Goal: Transaction & Acquisition: Subscribe to service/newsletter

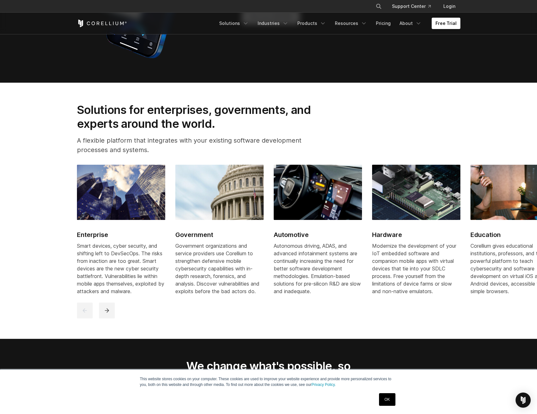
scroll to position [820, 0]
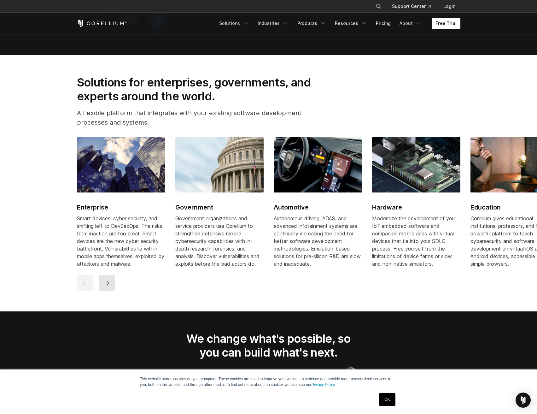
click at [102, 285] on button "next" at bounding box center [107, 283] width 16 height 16
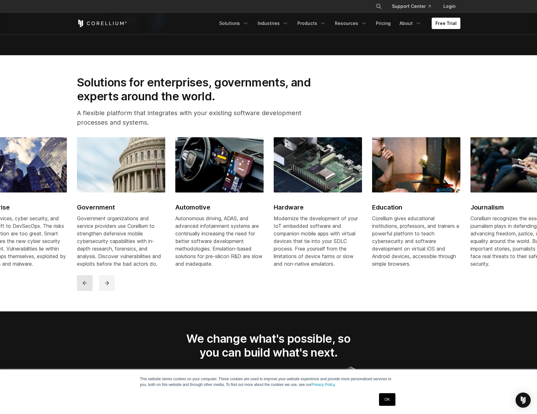
click at [88, 288] on button "previous" at bounding box center [85, 283] width 16 height 16
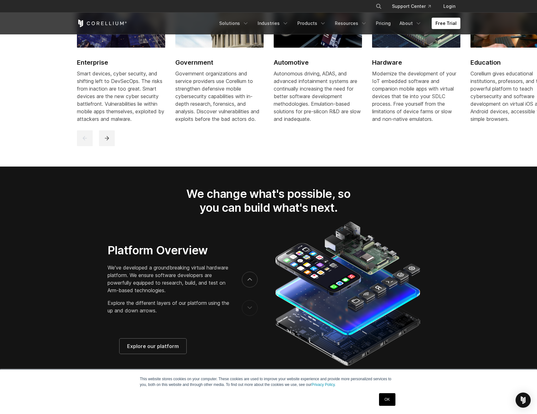
drag, startPoint x: 197, startPoint y: 319, endPoint x: 208, endPoint y: 380, distance: 61.8
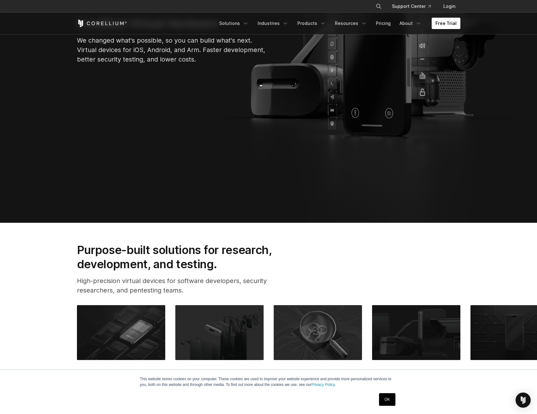
scroll to position [0, 0]
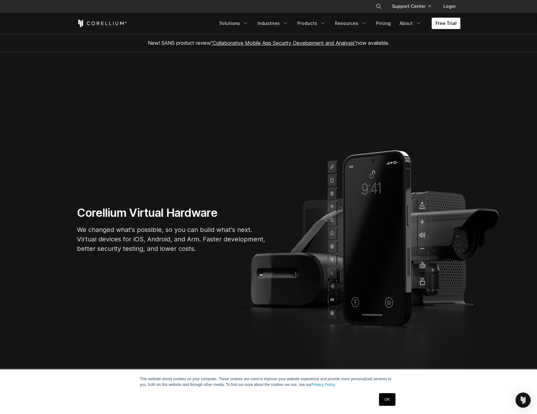
drag, startPoint x: 277, startPoint y: 272, endPoint x: 277, endPoint y: 245, distance: 27.1
click at [247, 21] on link "Solutions" at bounding box center [233, 23] width 37 height 11
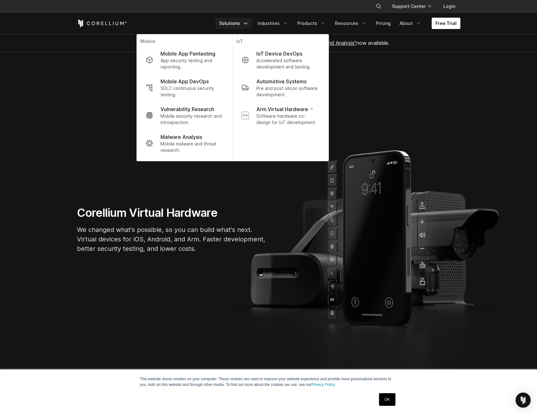
click at [511, 63] on section "Corellium Virtual Hardware We changed what's possible, so you can build what's …" at bounding box center [268, 232] width 537 height 360
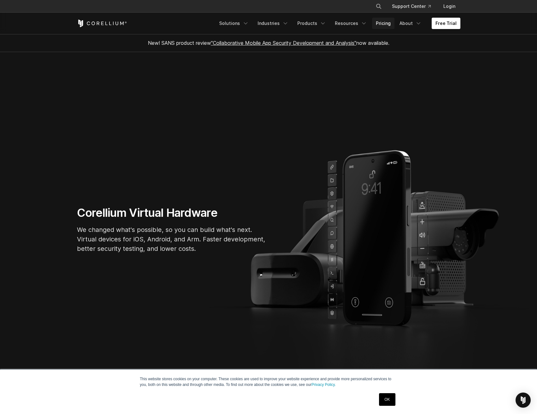
click at [387, 24] on link "Pricing" at bounding box center [383, 23] width 22 height 11
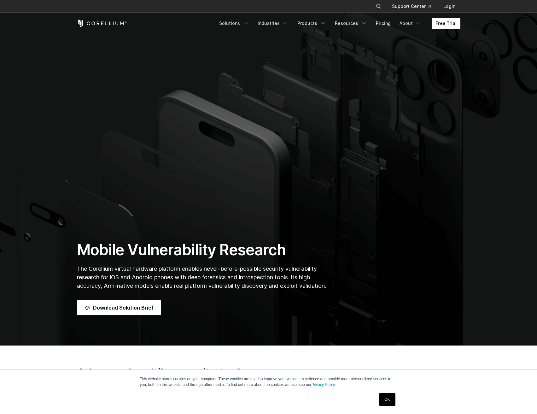
drag, startPoint x: 370, startPoint y: 133, endPoint x: 369, endPoint y: 161, distance: 28.1
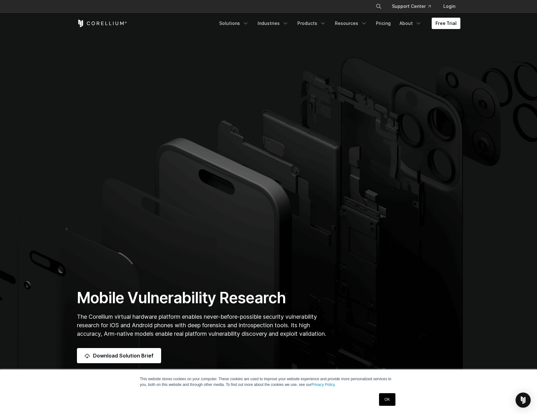
drag, startPoint x: 349, startPoint y: 139, endPoint x: 349, endPoint y: 64, distance: 75.4
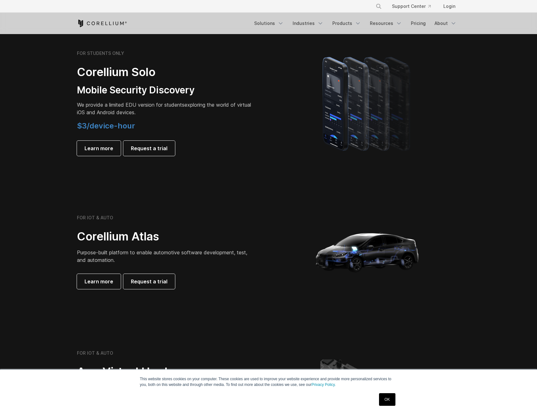
drag, startPoint x: 356, startPoint y: 234, endPoint x: 353, endPoint y: 248, distance: 14.2
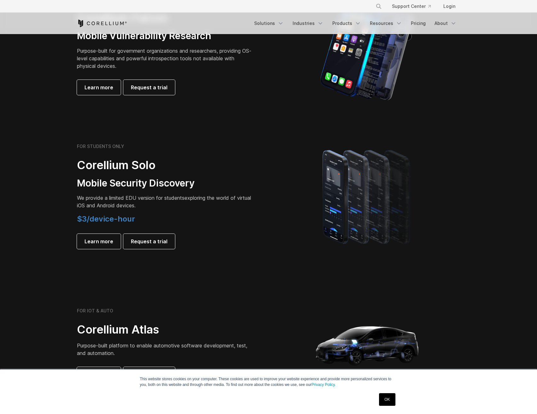
drag, startPoint x: 424, startPoint y: 124, endPoint x: 416, endPoint y: 178, distance: 55.1
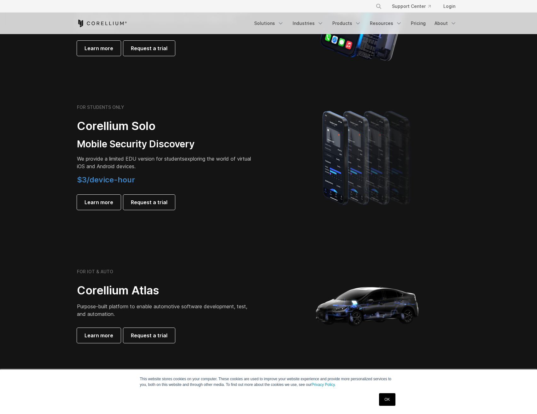
click at [429, 108] on div at bounding box center [367, 157] width 185 height 110
